Goal: Navigation & Orientation: Go to known website

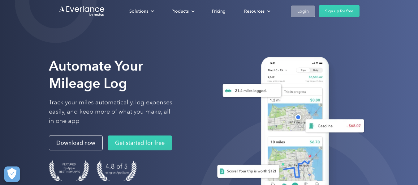
click at [304, 10] on div "Login" at bounding box center [303, 11] width 11 height 8
